Goal: Transaction & Acquisition: Purchase product/service

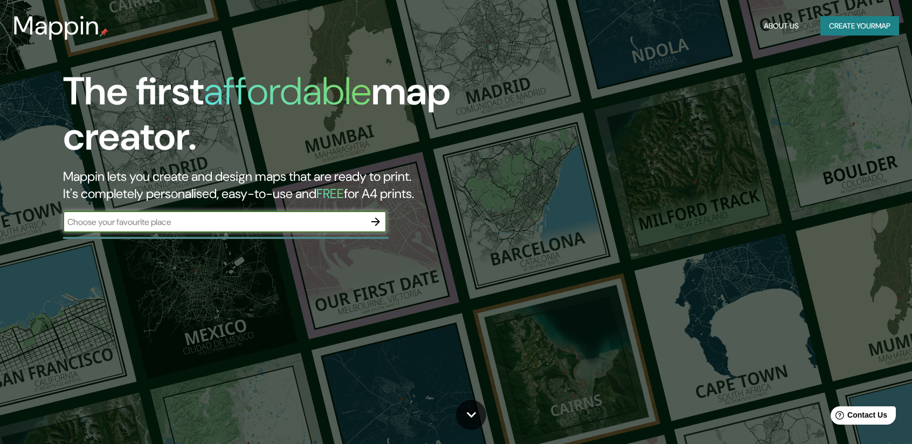
click at [835, 26] on button "Create your map" at bounding box center [859, 26] width 79 height 20
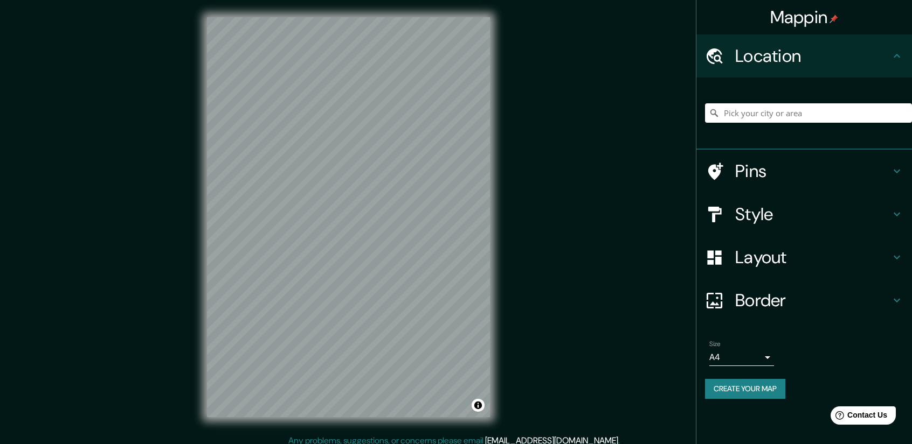
drag, startPoint x: 752, startPoint y: 380, endPoint x: 749, endPoint y: 371, distance: 9.2
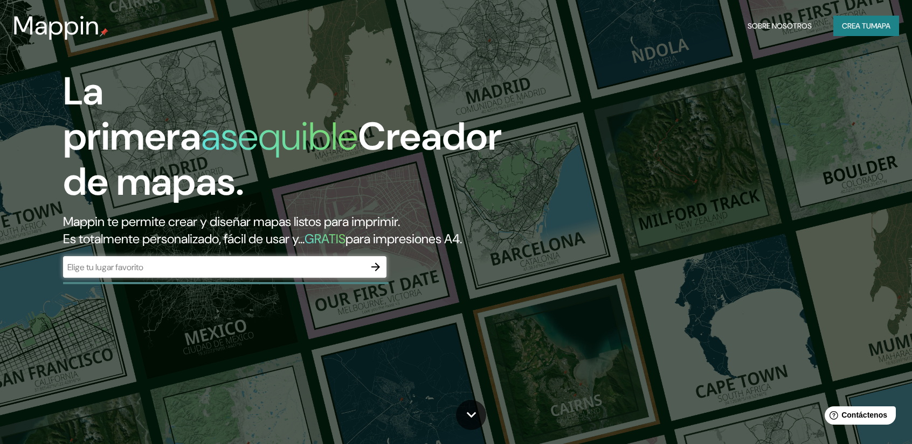
click at [214, 259] on div "​" at bounding box center [224, 267] width 323 height 22
click at [279, 274] on div "​" at bounding box center [224, 267] width 323 height 22
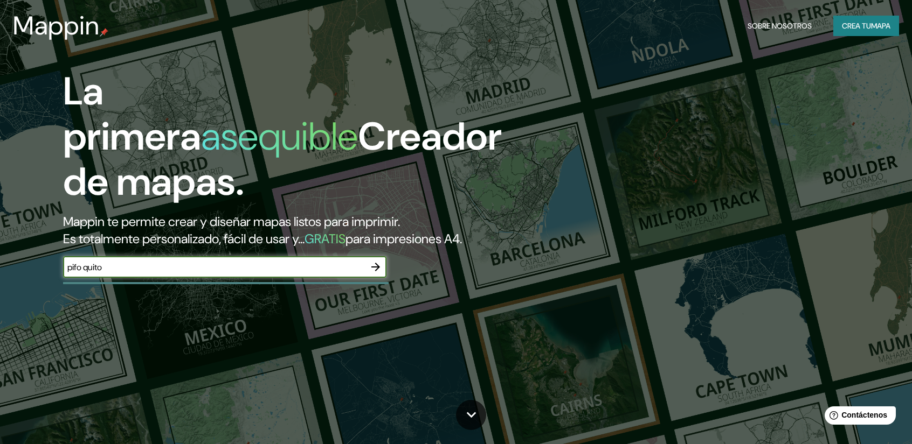
type input "pifo quito"
click at [377, 267] on icon "button" at bounding box center [375, 267] width 9 height 9
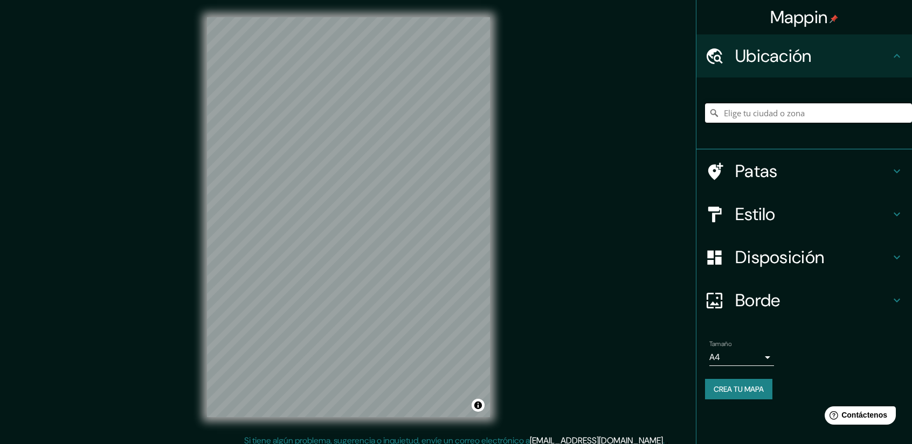
click at [808, 112] on input "Elige tu ciudad o zona" at bounding box center [808, 112] width 207 height 19
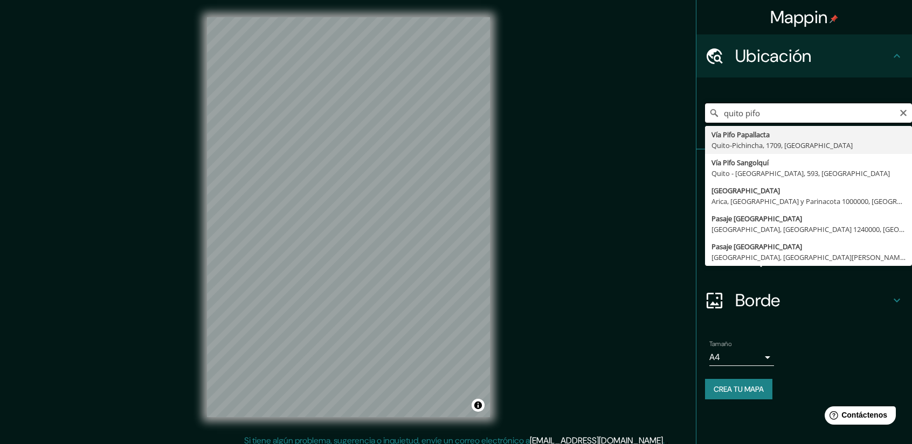
drag, startPoint x: 790, startPoint y: 112, endPoint x: 678, endPoint y: 147, distance: 117.9
click at [678, 147] on div "Mappin Ubicación quito pifo Vía Pifo Papallacta Quito-[GEOGRAPHIC_DATA], 1709, …" at bounding box center [456, 226] width 912 height 452
type input "[GEOGRAPHIC_DATA], [GEOGRAPHIC_DATA], [GEOGRAPHIC_DATA]"
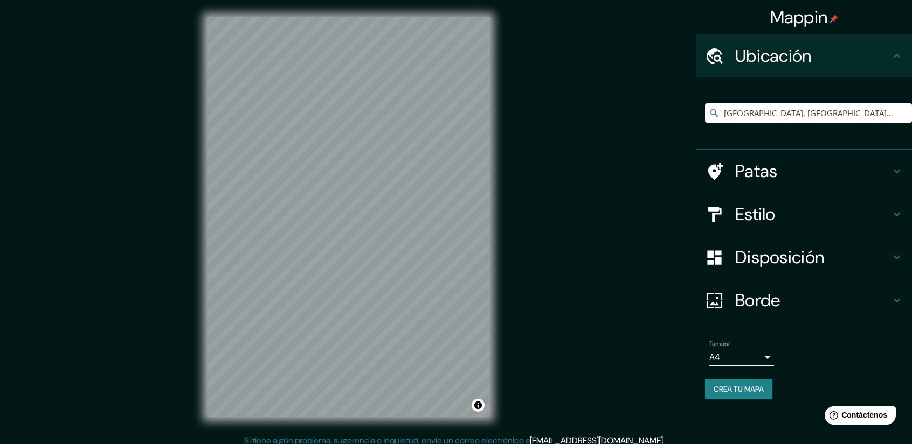
click at [811, 180] on h4 "Patas" at bounding box center [812, 172] width 155 height 22
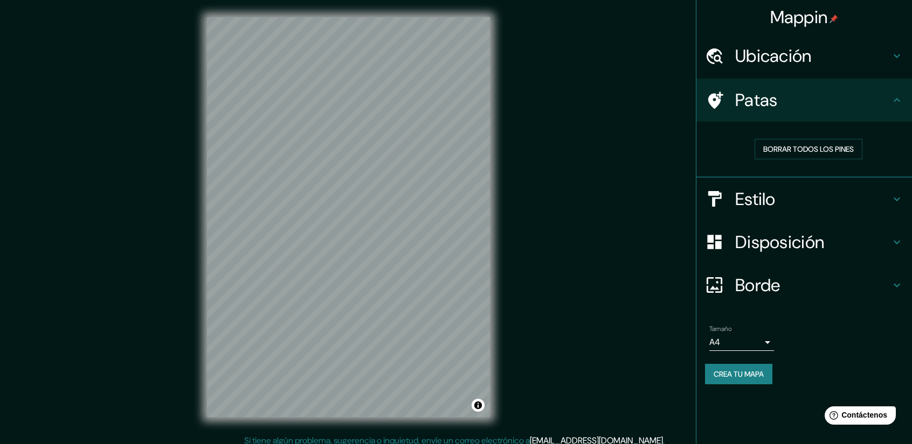
click at [825, 198] on h4 "Estilo" at bounding box center [812, 200] width 155 height 22
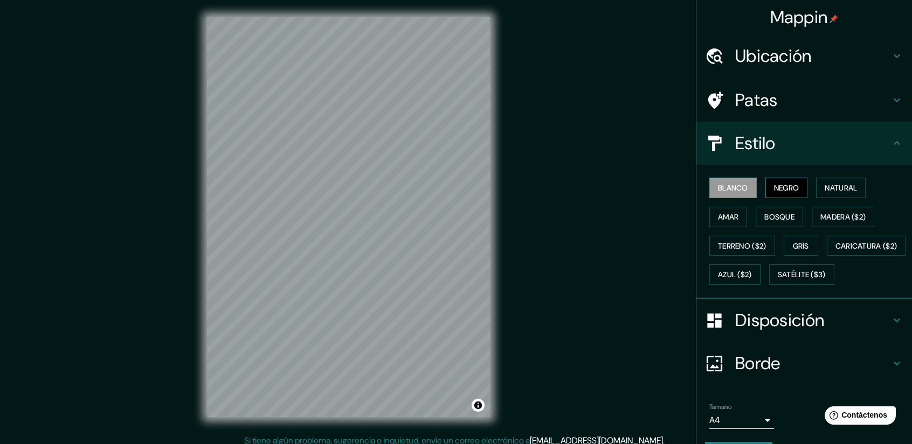
click at [779, 183] on font "Negro" at bounding box center [786, 188] width 25 height 10
click at [825, 185] on font "Natural" at bounding box center [840, 188] width 32 height 10
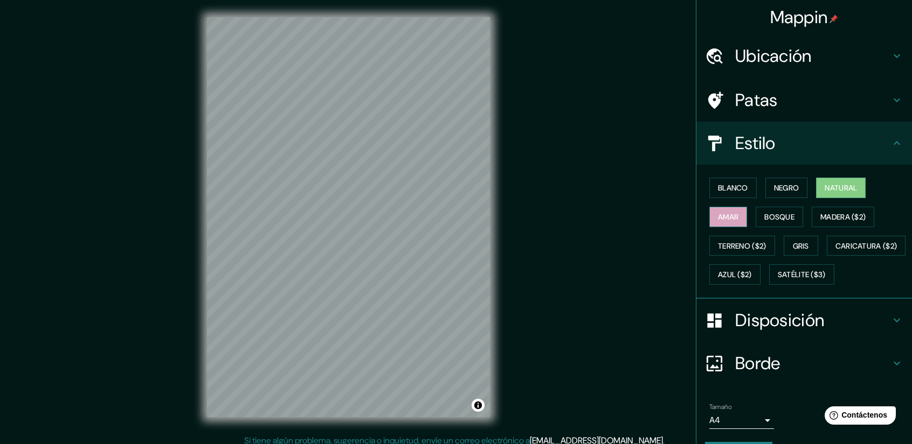
click at [725, 210] on font "Amar" at bounding box center [728, 217] width 20 height 14
click at [777, 222] on font "Bosque" at bounding box center [779, 217] width 30 height 14
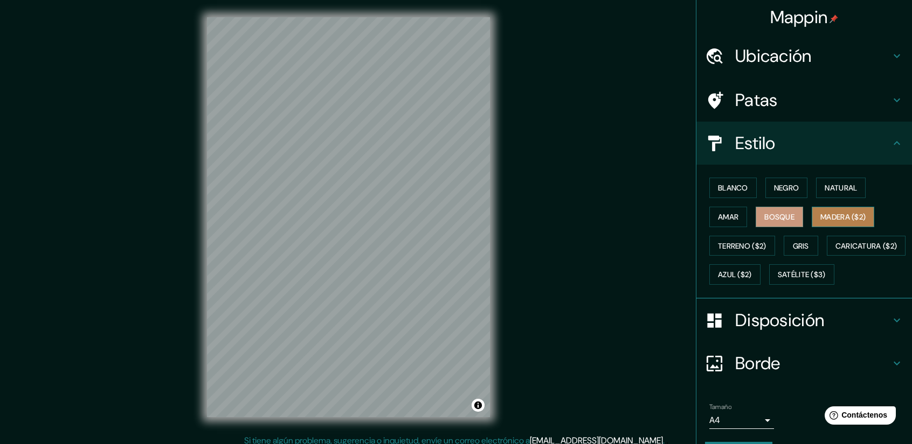
click at [833, 210] on font "Madera ($2)" at bounding box center [842, 217] width 45 height 14
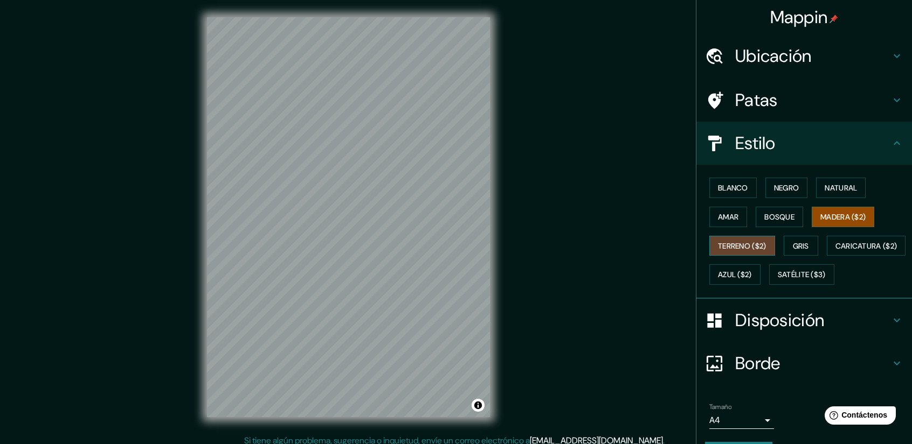
click at [734, 247] on font "Terreno ($2)" at bounding box center [742, 246] width 48 height 10
click at [793, 241] on font "Gris" at bounding box center [801, 246] width 16 height 10
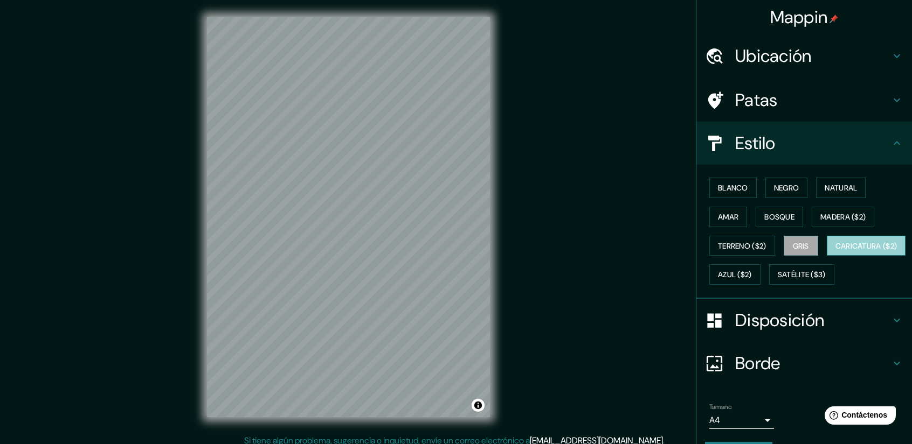
click at [826, 256] on button "Caricatura ($2)" at bounding box center [865, 246] width 79 height 20
click at [777, 282] on font "Satélite ($3)" at bounding box center [801, 275] width 48 height 14
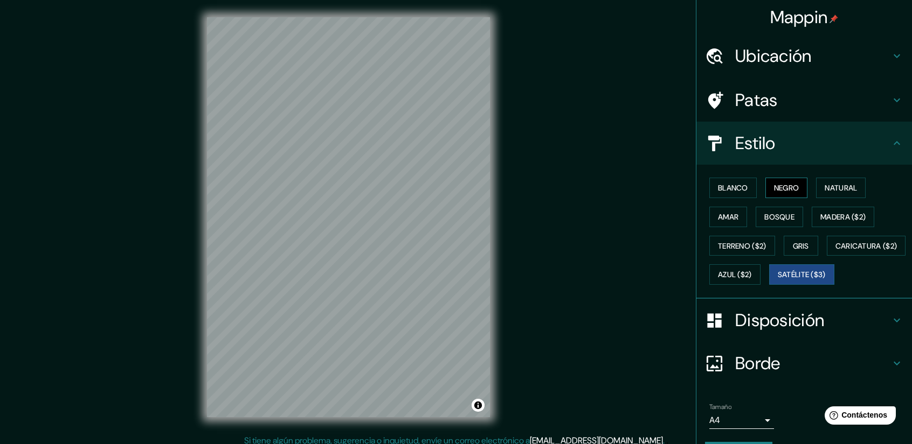
click at [787, 197] on button "Negro" at bounding box center [786, 188] width 43 height 20
click at [843, 189] on font "Natural" at bounding box center [840, 188] width 32 height 10
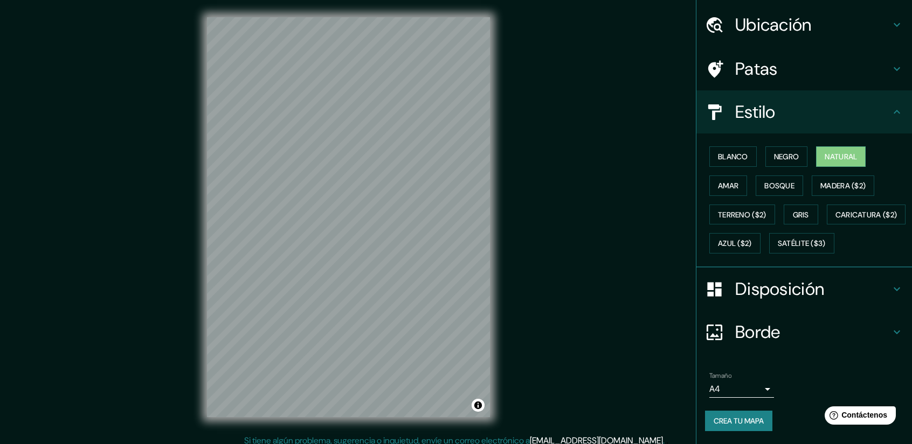
click at [783, 288] on font "Disposición" at bounding box center [779, 289] width 89 height 23
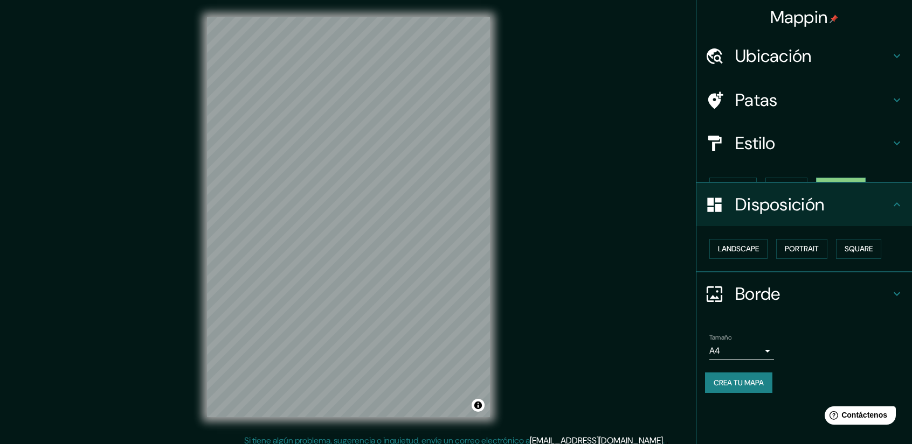
scroll to position [0, 0]
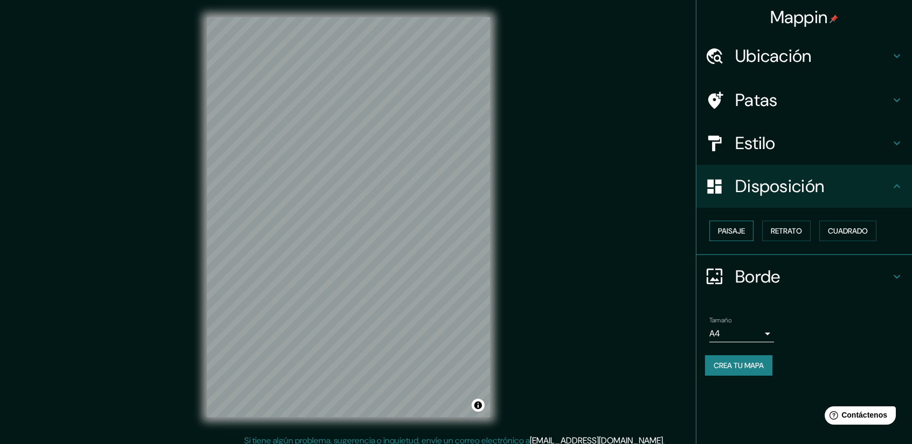
click at [726, 229] on font "Paisaje" at bounding box center [731, 231] width 27 height 10
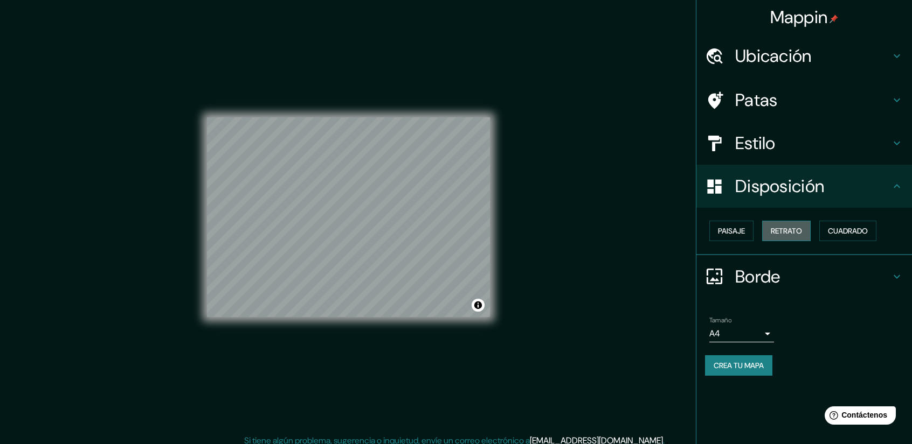
click at [787, 228] on font "Retrato" at bounding box center [785, 231] width 31 height 10
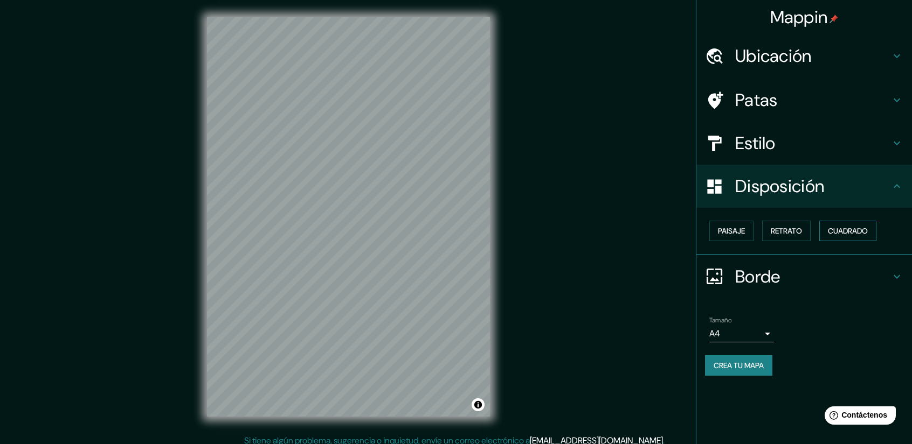
click at [841, 225] on font "Cuadrado" at bounding box center [848, 231] width 40 height 14
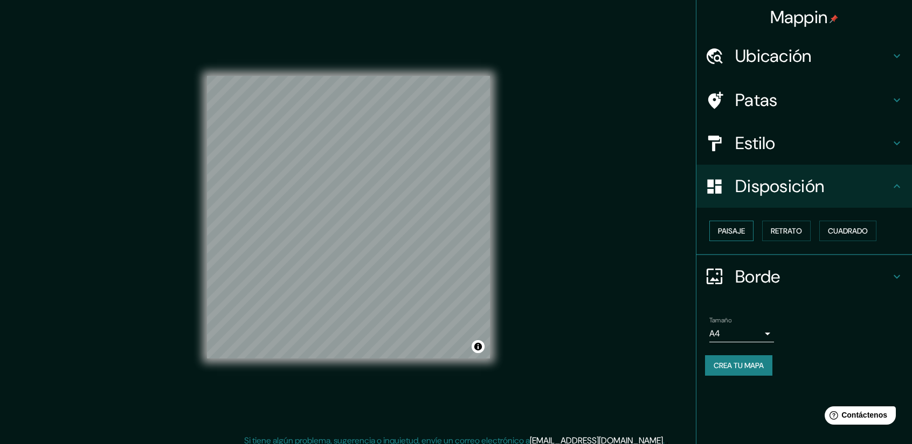
click at [719, 234] on font "Paisaje" at bounding box center [731, 231] width 27 height 10
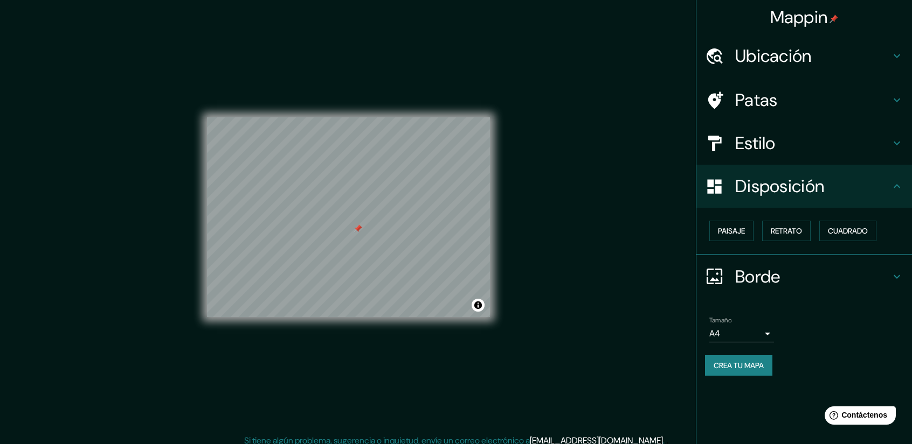
drag, startPoint x: 371, startPoint y: 226, endPoint x: 362, endPoint y: 225, distance: 9.8
click at [362, 225] on div at bounding box center [357, 229] width 9 height 9
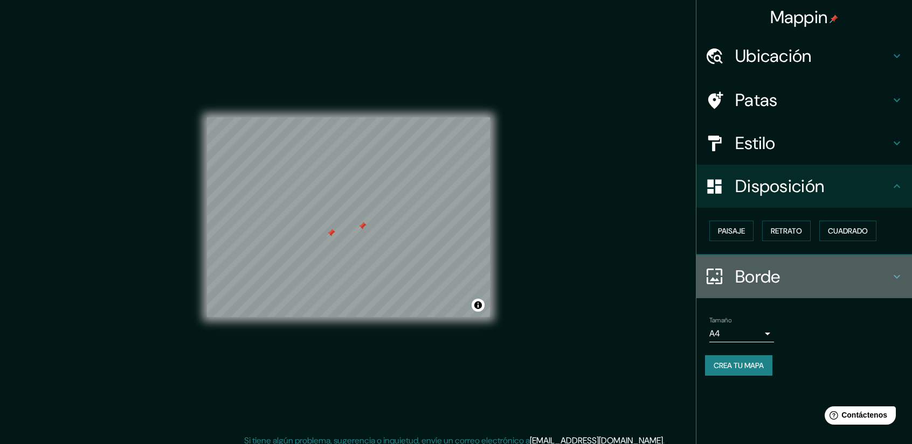
click at [762, 289] on div "Borde" at bounding box center [804, 276] width 216 height 43
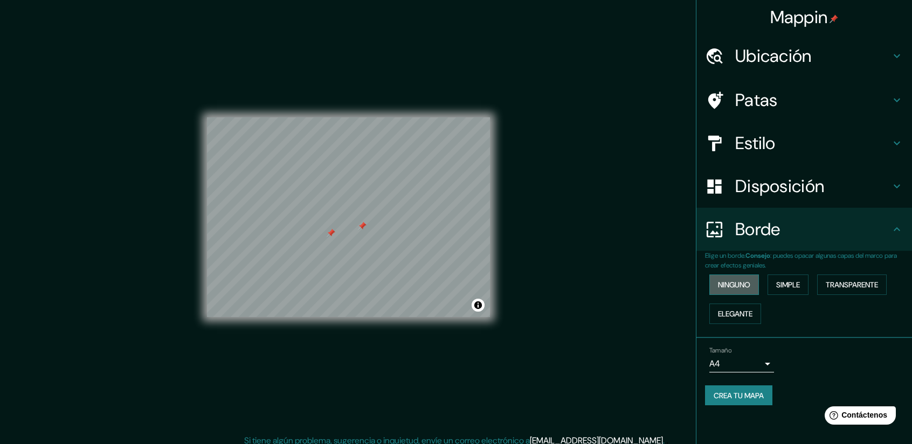
click at [726, 283] on font "Ninguno" at bounding box center [734, 285] width 32 height 10
click at [796, 282] on font "Simple" at bounding box center [788, 285] width 24 height 10
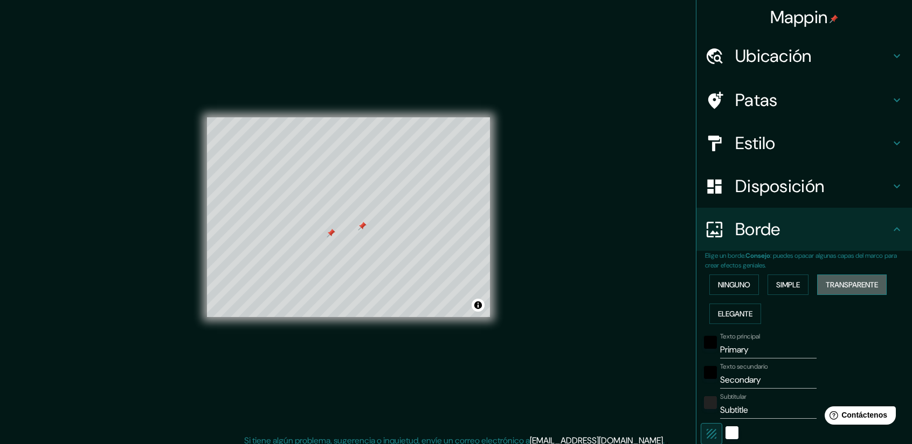
click at [844, 280] on font "Transparente" at bounding box center [851, 285] width 52 height 10
click at [725, 307] on font "Elegante" at bounding box center [735, 314] width 34 height 14
click at [726, 285] on font "Ninguno" at bounding box center [734, 285] width 32 height 10
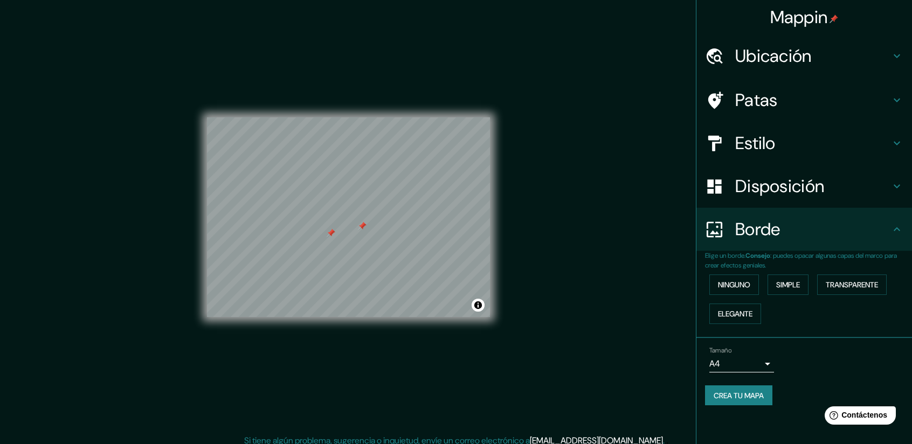
scroll to position [7, 0]
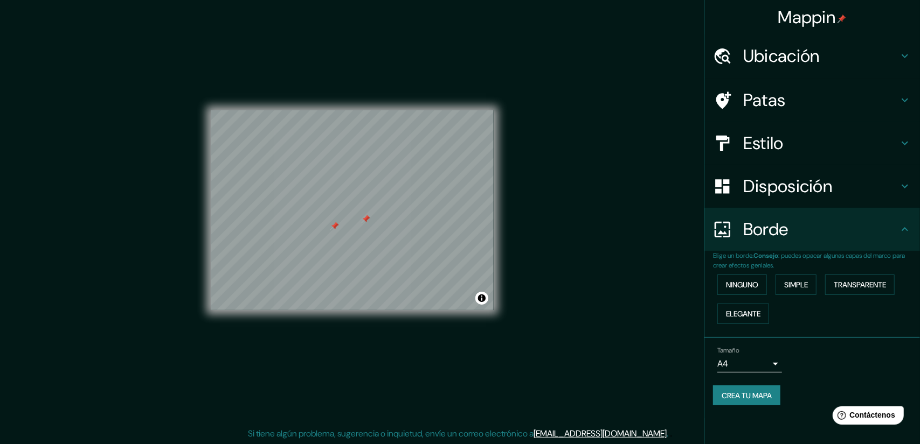
click at [751, 362] on body "Mappin Ubicación [GEOGRAPHIC_DATA], [GEOGRAPHIC_DATA], [GEOGRAPHIC_DATA] Patas …" at bounding box center [460, 215] width 920 height 444
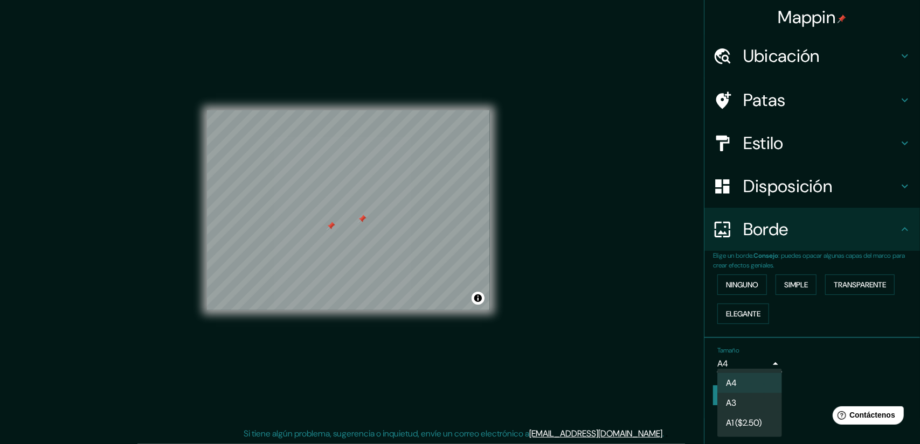
click at [746, 403] on li "A3" at bounding box center [749, 403] width 65 height 20
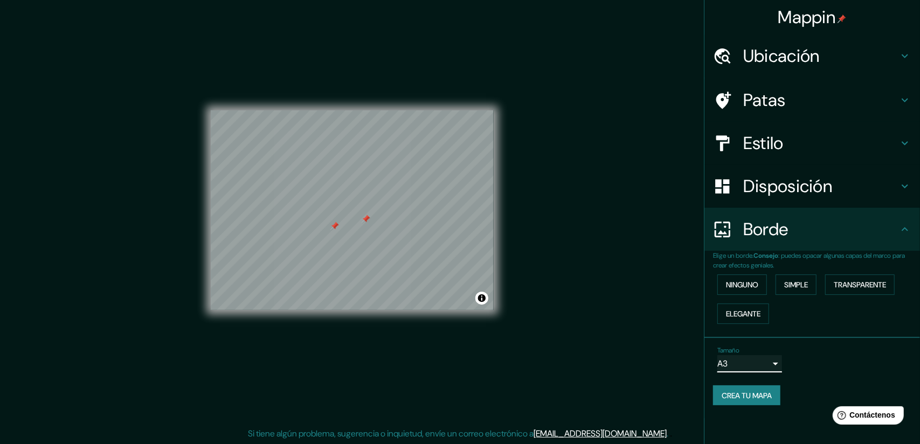
type input "a4"
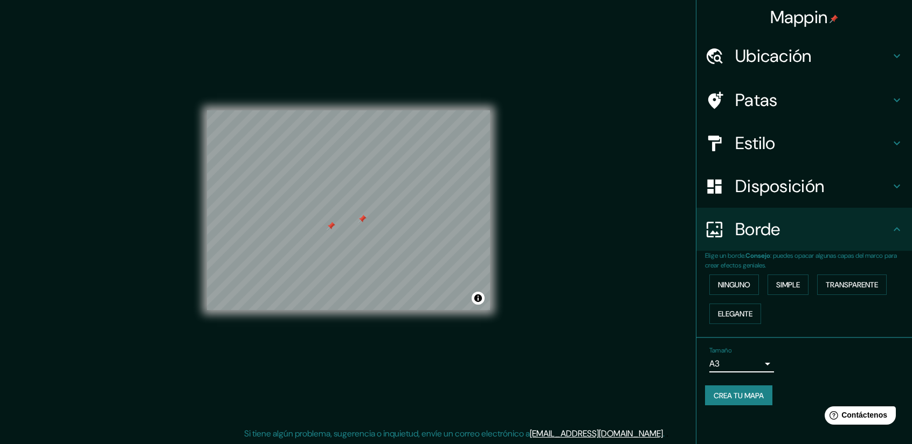
click at [779, 54] on font "Ubicación" at bounding box center [773, 56] width 77 height 23
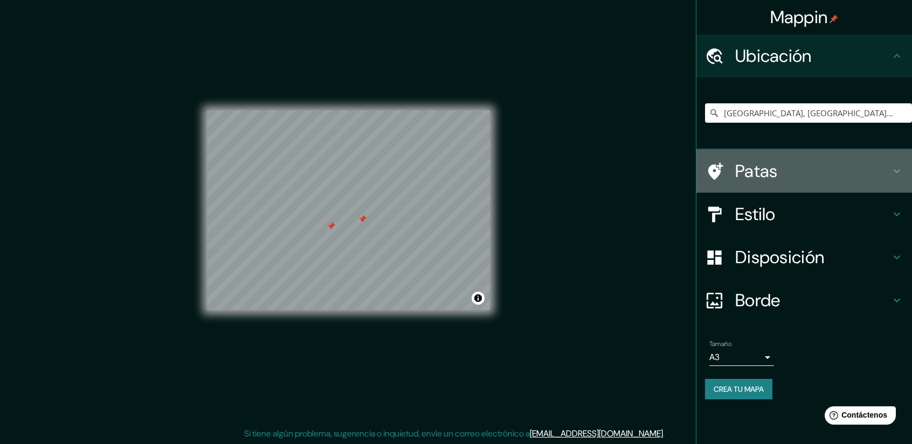
click at [735, 169] on font "Patas" at bounding box center [756, 171] width 43 height 23
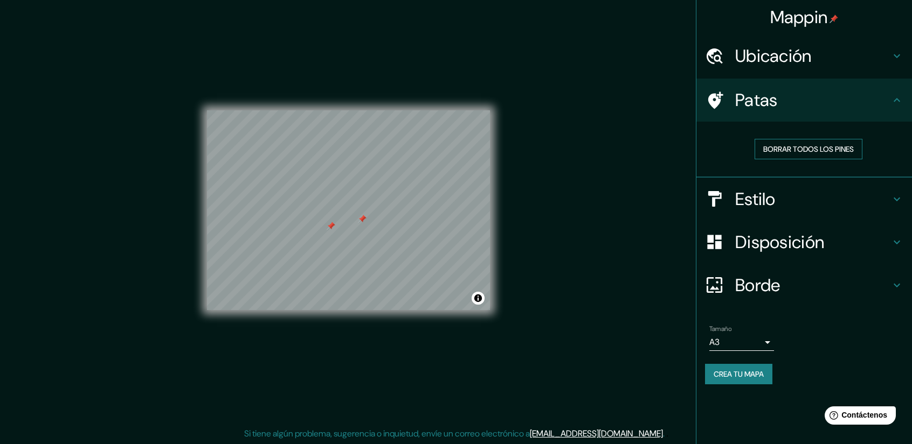
click at [779, 148] on font "Borrar todos los pines" at bounding box center [808, 149] width 91 height 10
click at [770, 143] on font "Borrar todos los pines" at bounding box center [808, 149] width 91 height 14
click at [717, 373] on font "Crea tu mapa" at bounding box center [738, 375] width 50 height 10
click at [741, 377] on div "Crea tu mapa" at bounding box center [804, 374] width 198 height 20
click at [750, 379] on font "Crea tu mapa" at bounding box center [738, 374] width 50 height 14
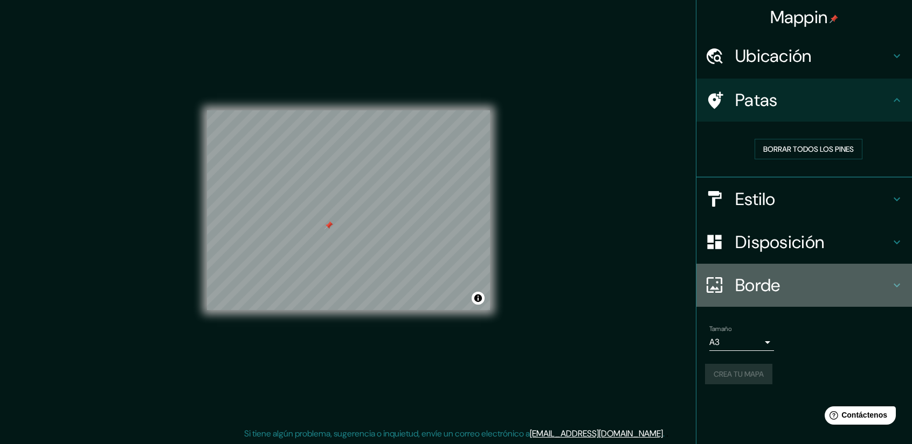
click at [809, 292] on h4 "Borde" at bounding box center [812, 286] width 155 height 22
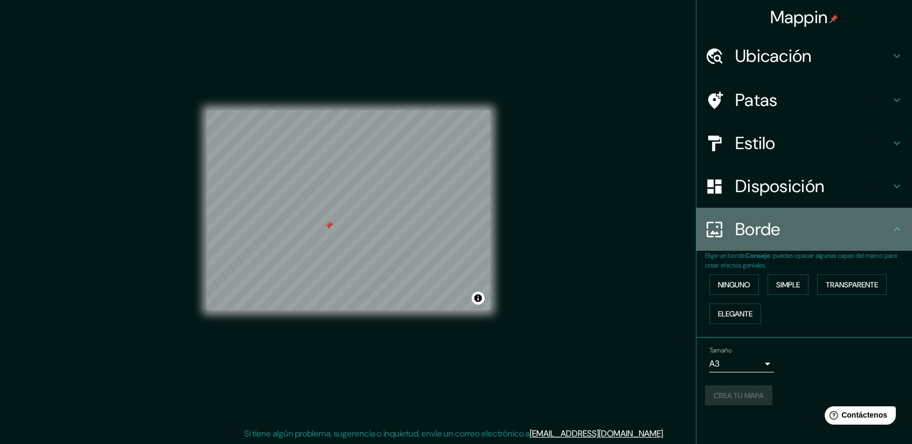
click at [822, 217] on div "Borde" at bounding box center [804, 229] width 216 height 43
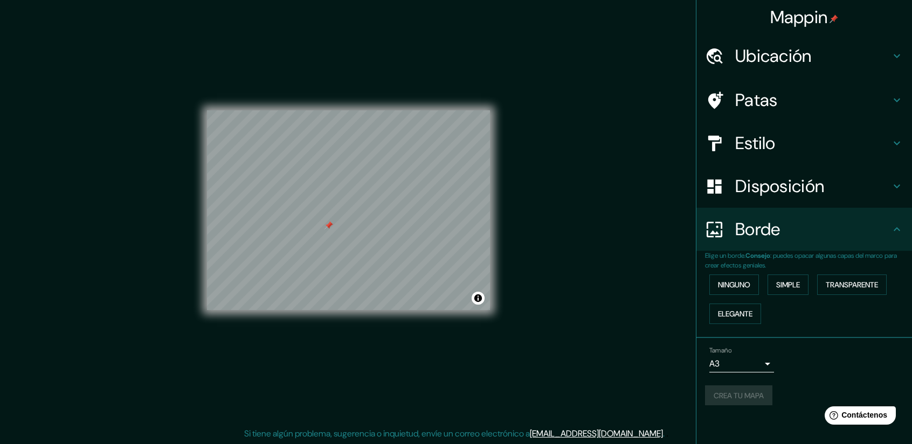
click at [782, 174] on div "Disposición" at bounding box center [804, 186] width 216 height 43
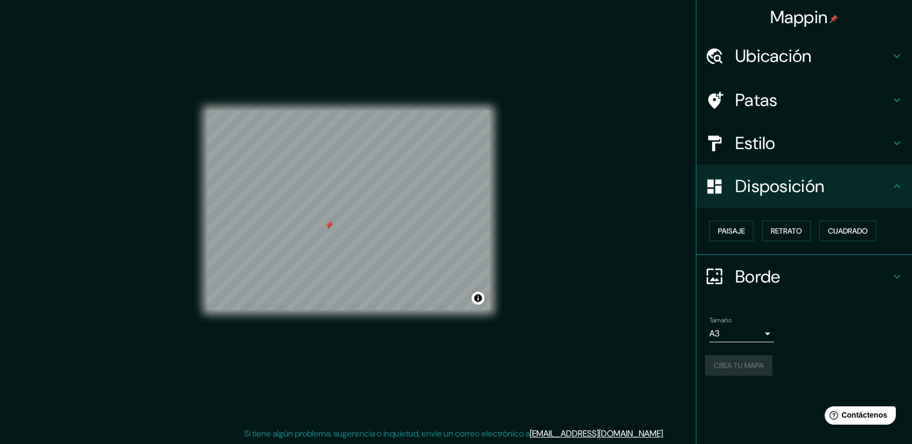
click at [780, 264] on div "Borde" at bounding box center [804, 276] width 216 height 43
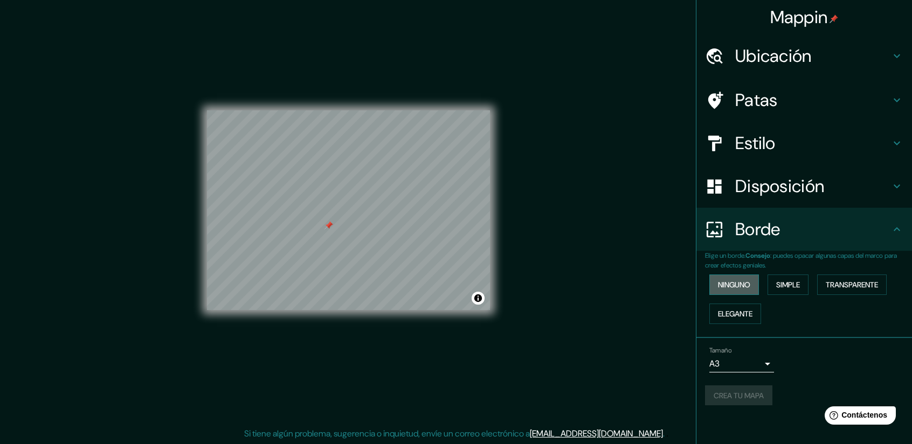
click at [743, 281] on font "Ninguno" at bounding box center [734, 285] width 32 height 10
click at [801, 276] on button "Simple" at bounding box center [787, 285] width 41 height 20
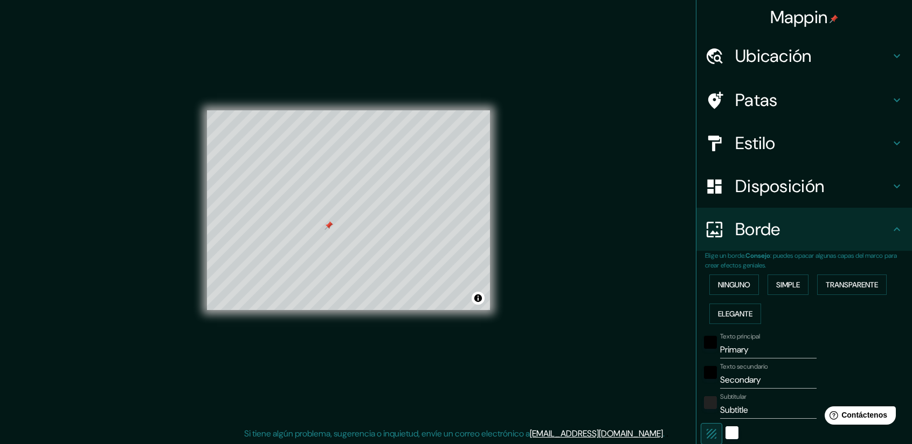
scroll to position [54, 0]
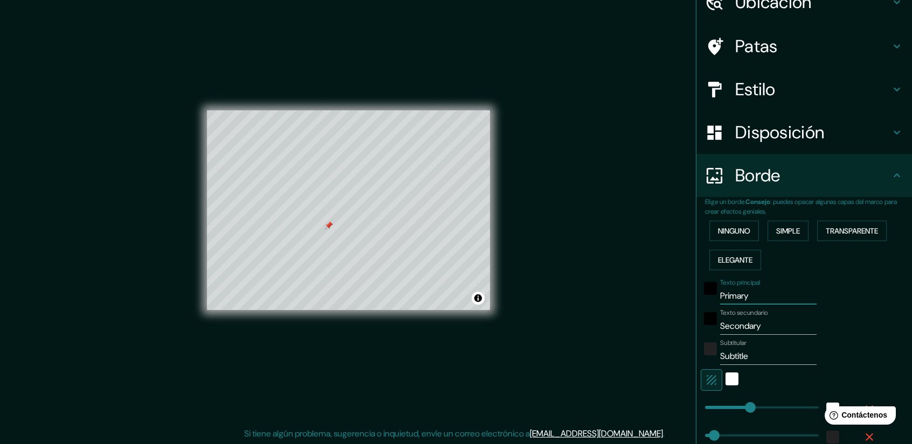
drag, startPoint x: 749, startPoint y: 287, endPoint x: 697, endPoint y: 297, distance: 53.8
click at [700, 297] on div "Texto principal Primary" at bounding box center [788, 292] width 177 height 26
drag, startPoint x: 768, startPoint y: 315, endPoint x: 718, endPoint y: 329, distance: 52.5
click at [720, 329] on div "Texto secundario Secondary" at bounding box center [768, 322] width 96 height 26
drag, startPoint x: 756, startPoint y: 324, endPoint x: 670, endPoint y: 324, distance: 86.2
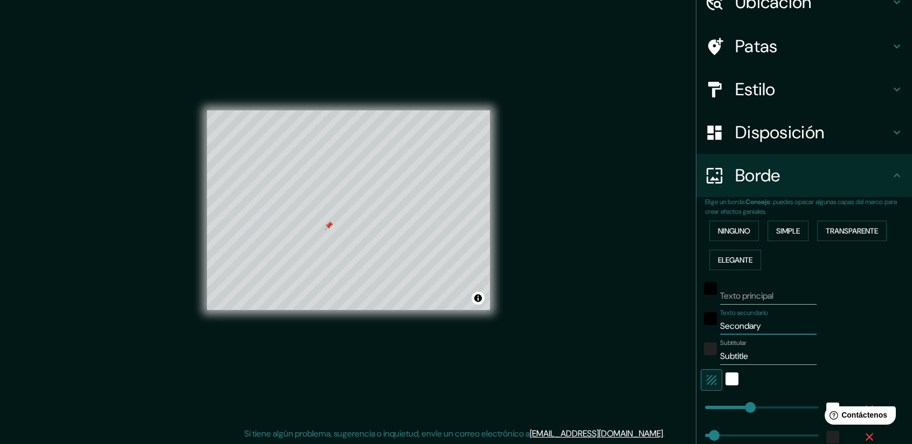
click at [670, 324] on div "Mappin Ubicación [GEOGRAPHIC_DATA], [GEOGRAPHIC_DATA], [GEOGRAPHIC_DATA] Patas …" at bounding box center [456, 219] width 912 height 452
drag, startPoint x: 750, startPoint y: 357, endPoint x: 682, endPoint y: 364, distance: 68.2
click at [680, 363] on div "Mappin Ubicación [GEOGRAPHIC_DATA], [GEOGRAPHIC_DATA], [GEOGRAPHIC_DATA] Patas …" at bounding box center [456, 219] width 912 height 452
click at [727, 370] on div at bounding box center [731, 381] width 19 height 22
click at [725, 373] on div "blanco" at bounding box center [731, 379] width 13 height 13
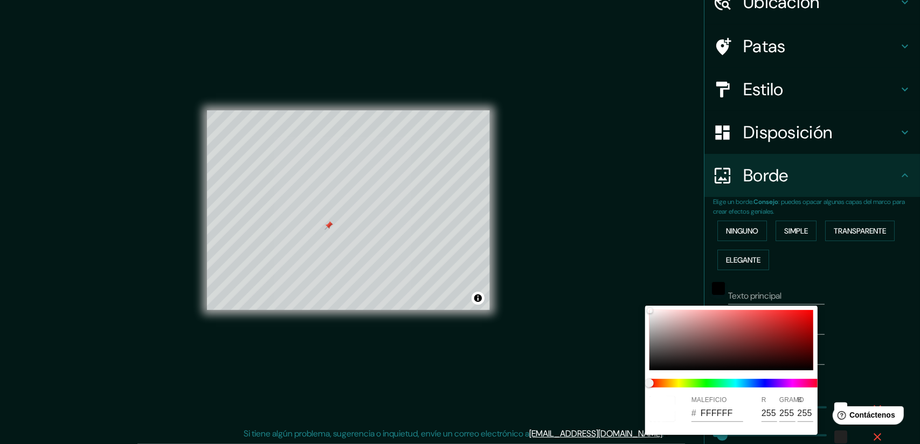
drag, startPoint x: 887, startPoint y: 333, endPoint x: 879, endPoint y: 338, distance: 9.2
click at [887, 334] on div at bounding box center [460, 222] width 920 height 444
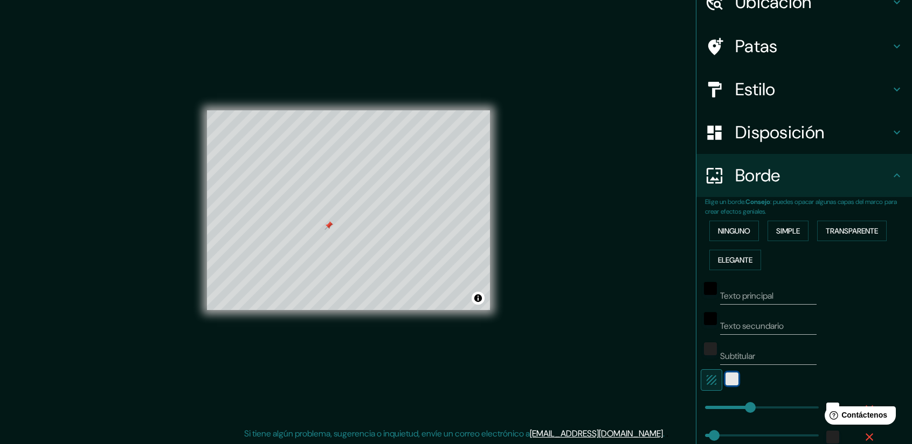
click at [725, 374] on div "blanco" at bounding box center [731, 379] width 13 height 13
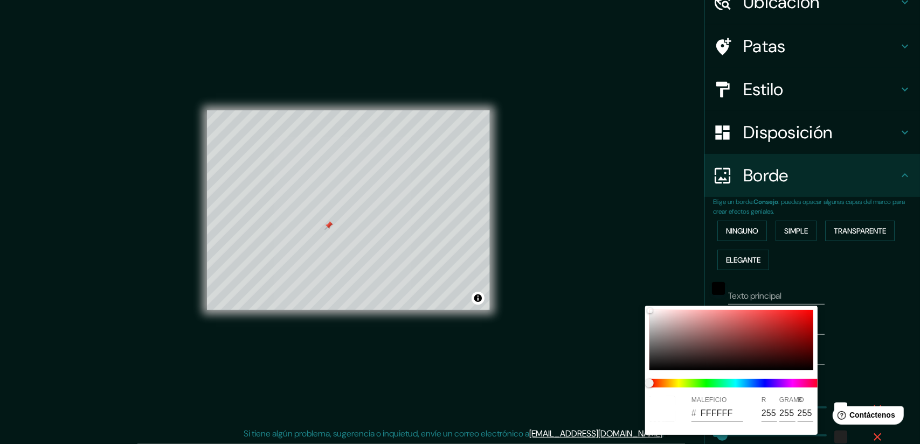
click at [852, 343] on div at bounding box center [460, 222] width 920 height 444
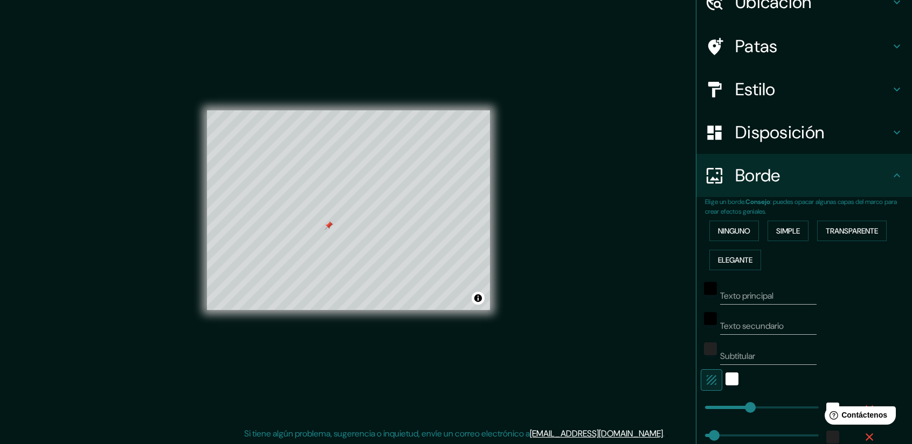
click at [705, 381] on icon "button" at bounding box center [711, 380] width 13 height 13
type input "0"
drag, startPoint x: 743, startPoint y: 405, endPoint x: 683, endPoint y: 403, distance: 60.4
type input "0"
drag, startPoint x: 705, startPoint y: 433, endPoint x: 665, endPoint y: 435, distance: 39.9
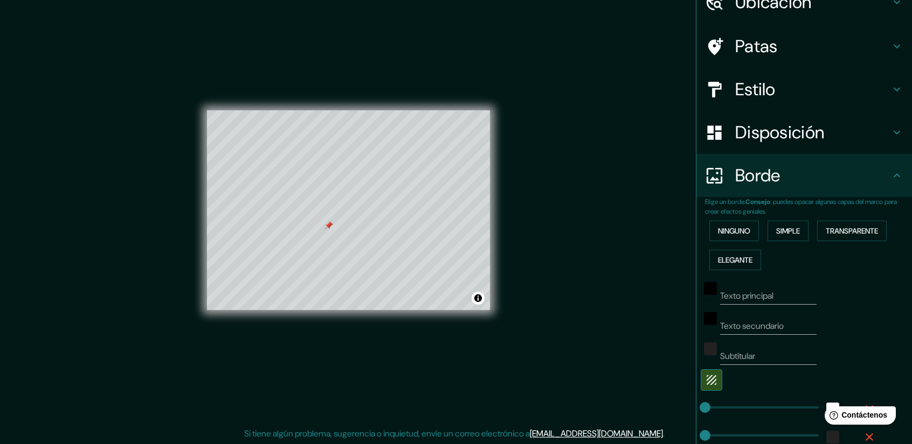
scroll to position [171, 0]
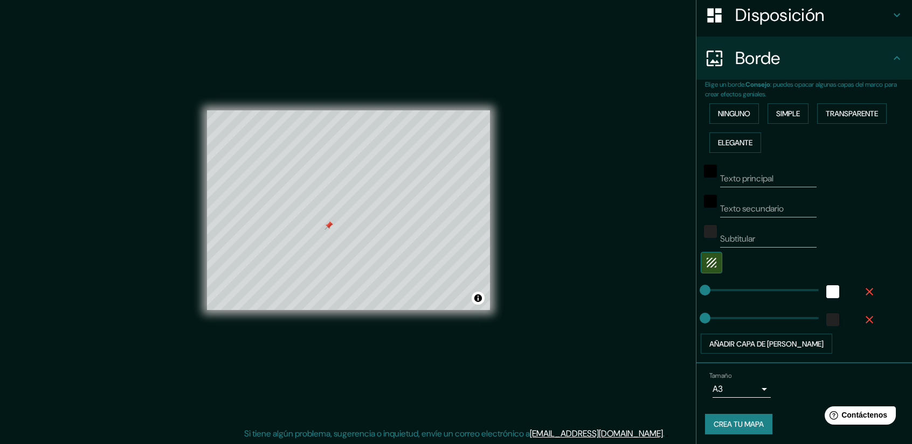
click at [727, 420] on font "Crea tu mapa" at bounding box center [738, 425] width 50 height 10
click at [722, 114] on font "Ninguno" at bounding box center [734, 114] width 32 height 10
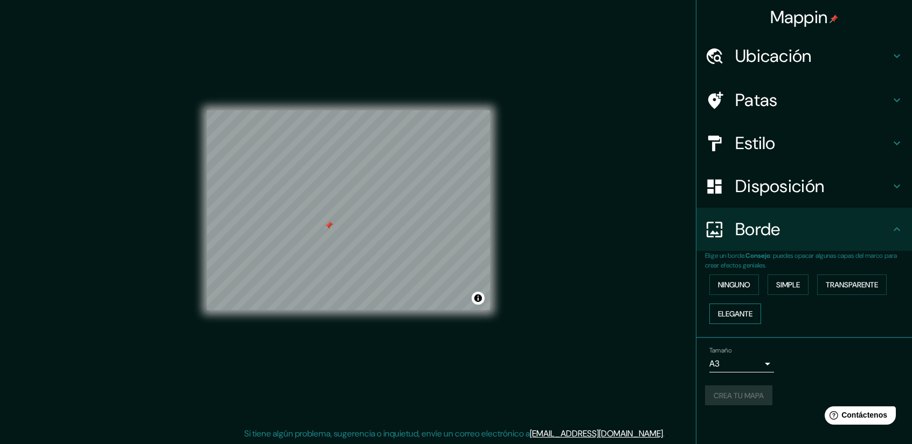
scroll to position [0, 0]
